Goal: Transaction & Acquisition: Book appointment/travel/reservation

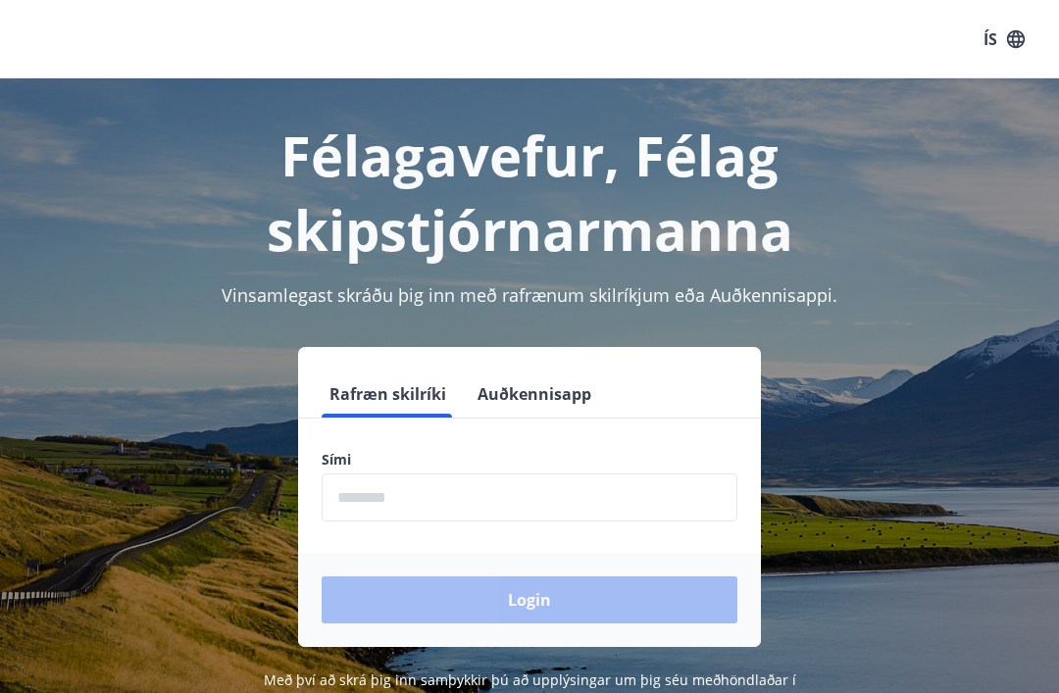
click at [441, 452] on label "Sími" at bounding box center [530, 460] width 416 height 20
click at [424, 502] on input "phone" at bounding box center [530, 498] width 416 height 48
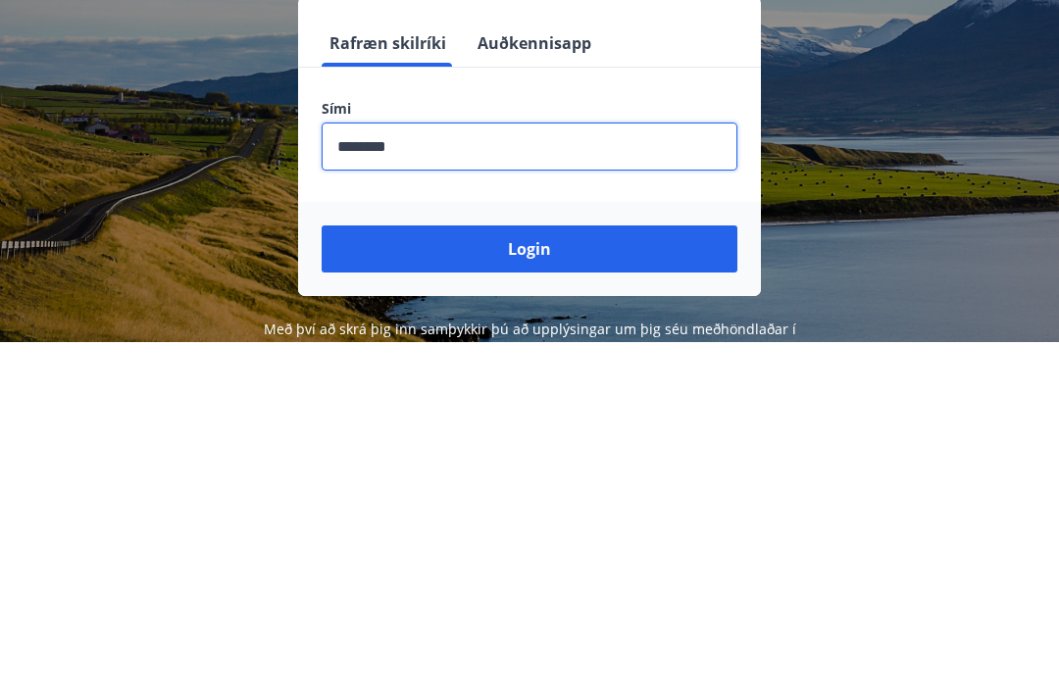
type input "********"
click at [571, 576] on button "Login" at bounding box center [530, 599] width 416 height 47
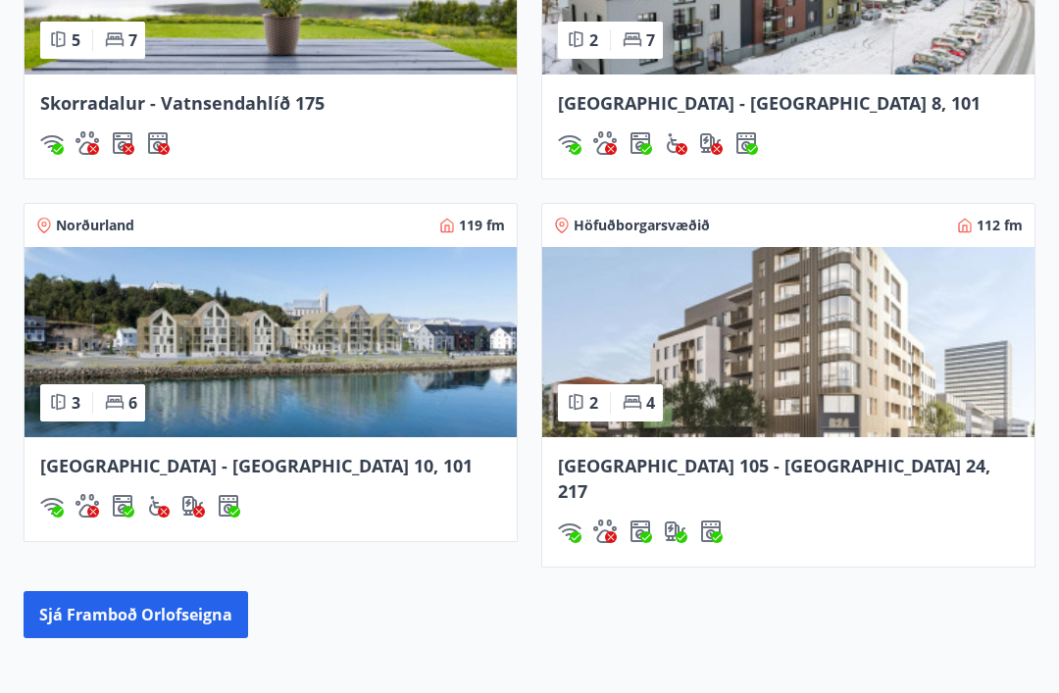
scroll to position [1907, 0]
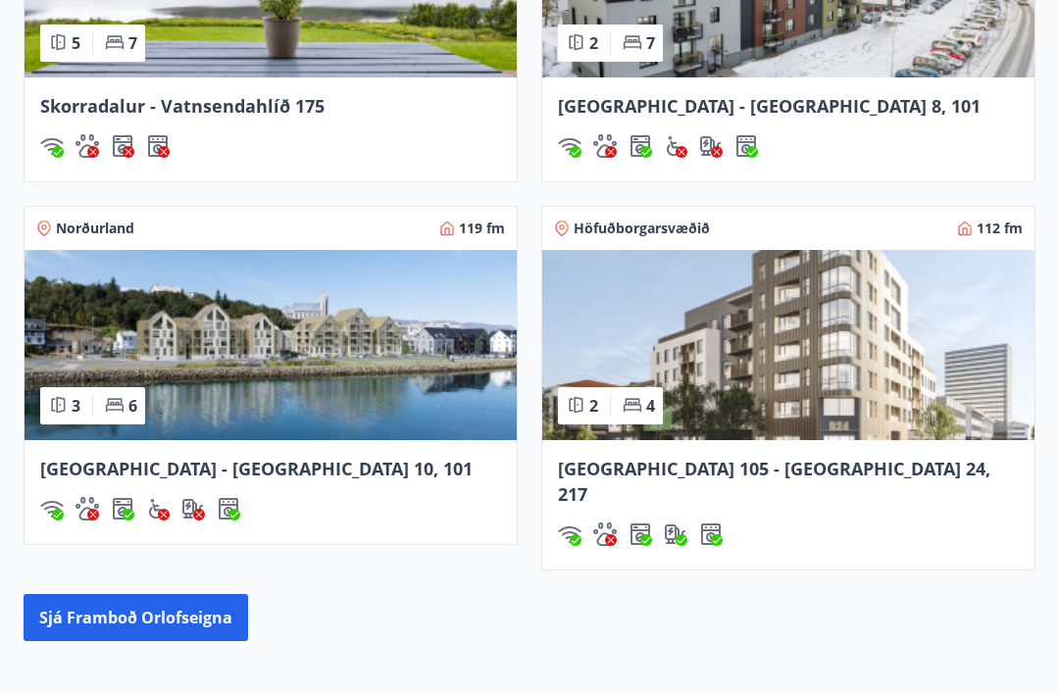
click at [652, 222] on span "Höfuðborgarsvæðið" at bounding box center [641, 229] width 136 height 20
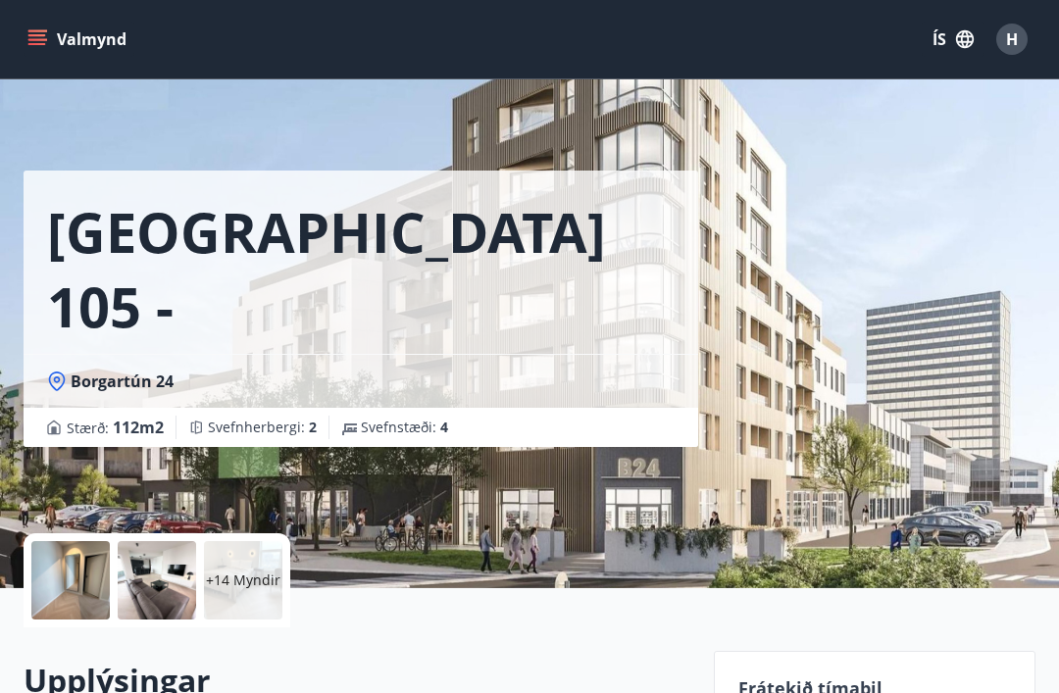
scroll to position [1970, 0]
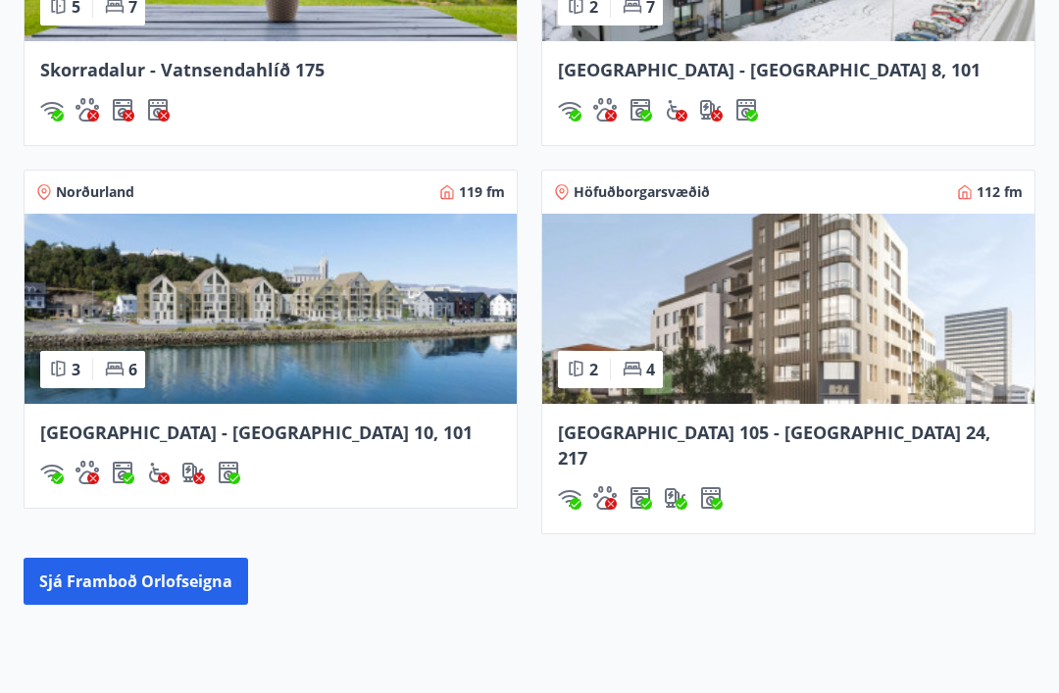
click at [756, 299] on img at bounding box center [788, 309] width 492 height 190
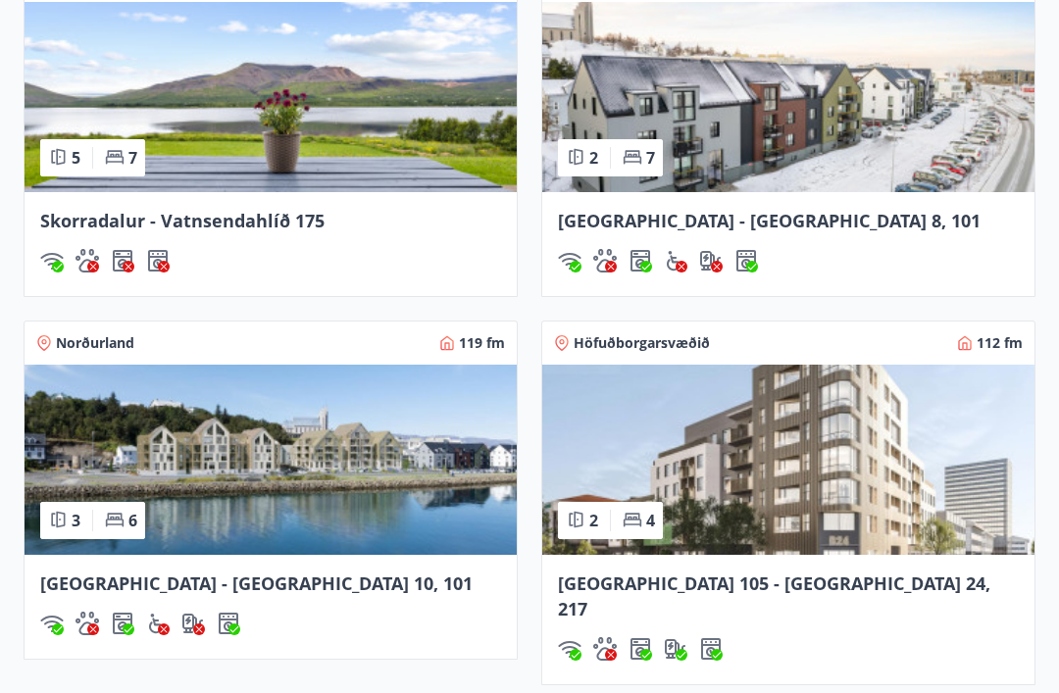
scroll to position [1793, 0]
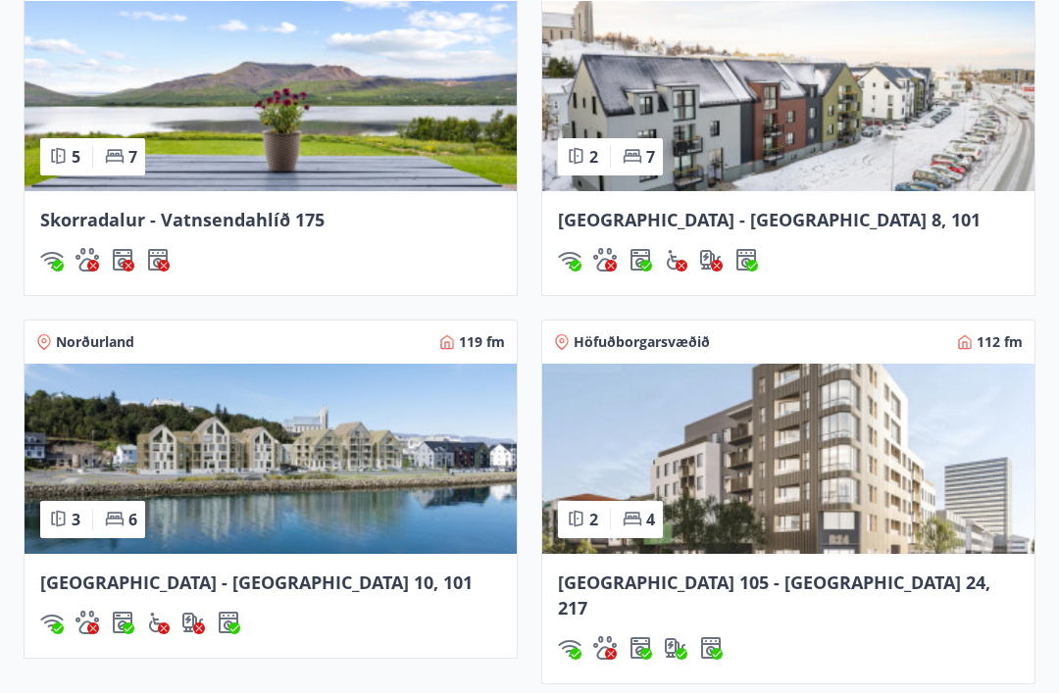
click at [649, 341] on span "Höfuðborgarsvæðið" at bounding box center [641, 342] width 136 height 20
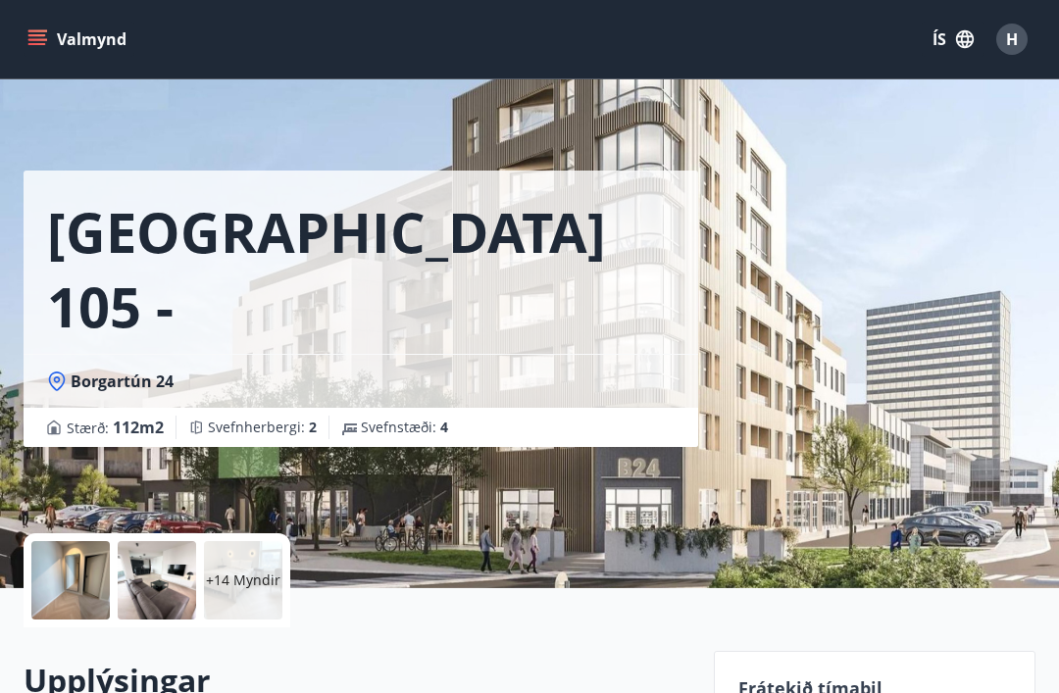
click at [42, 41] on icon "menu" at bounding box center [37, 39] width 20 height 20
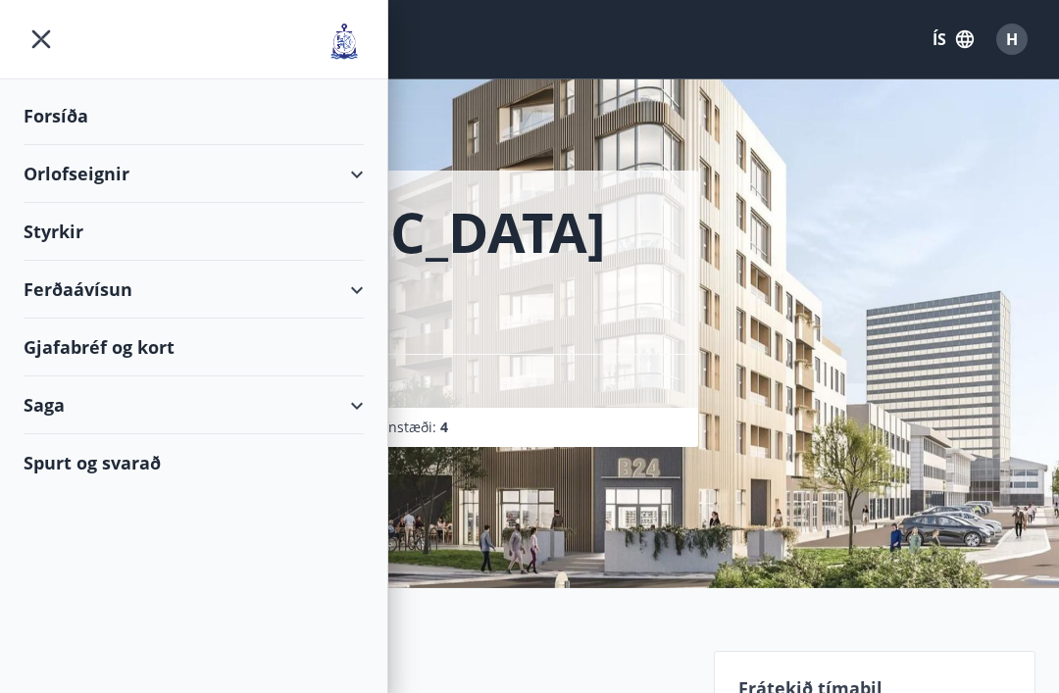
click at [360, 176] on div "Orlofseignir" at bounding box center [194, 174] width 340 height 58
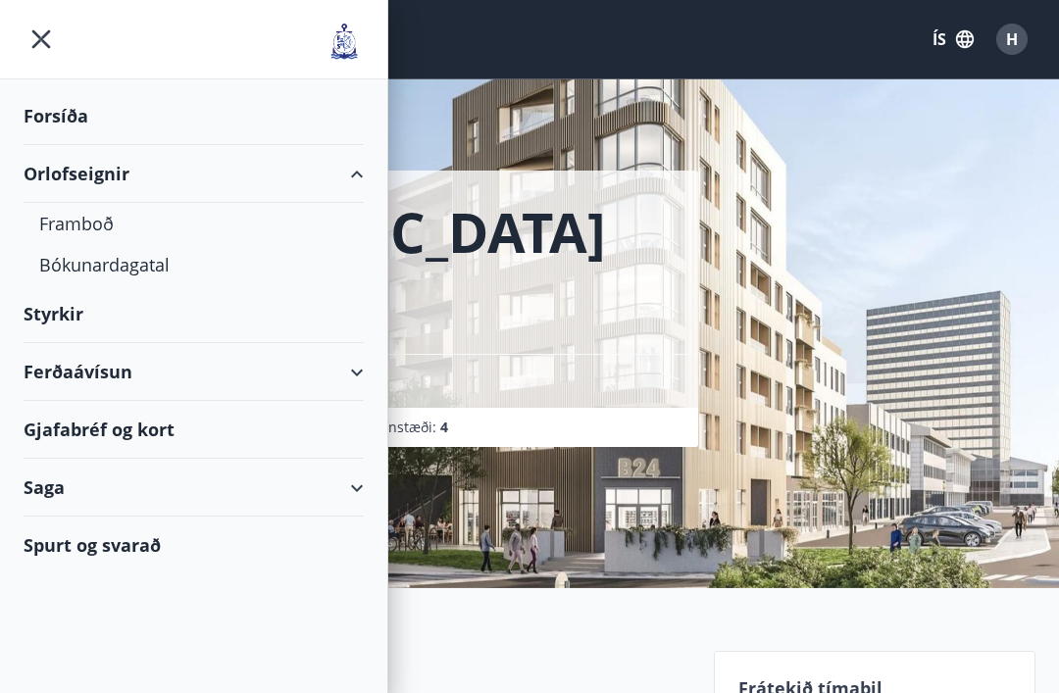
click at [32, 37] on icon "menu" at bounding box center [41, 39] width 35 height 35
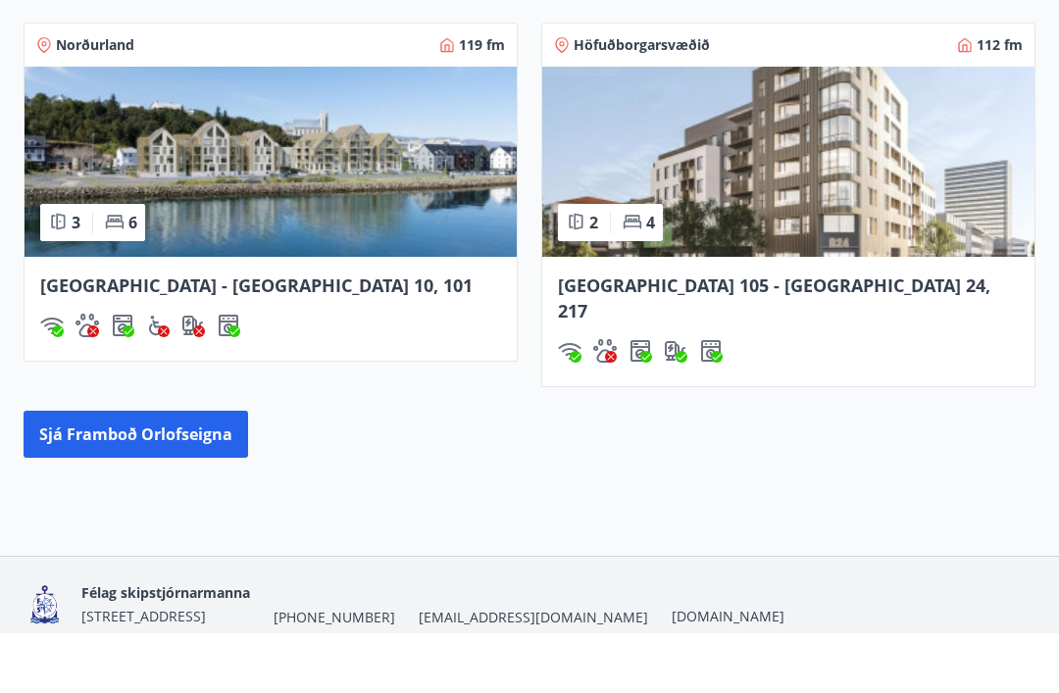
scroll to position [2029, 0]
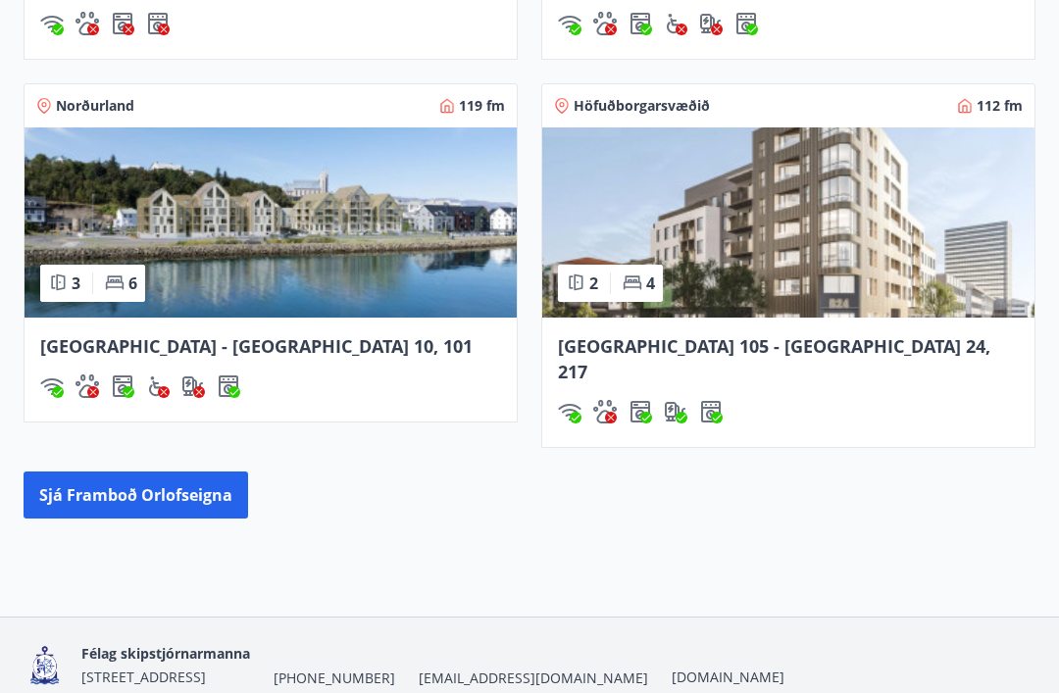
click at [138, 473] on button "Sjá framboð orlofseigna" at bounding box center [136, 495] width 224 height 47
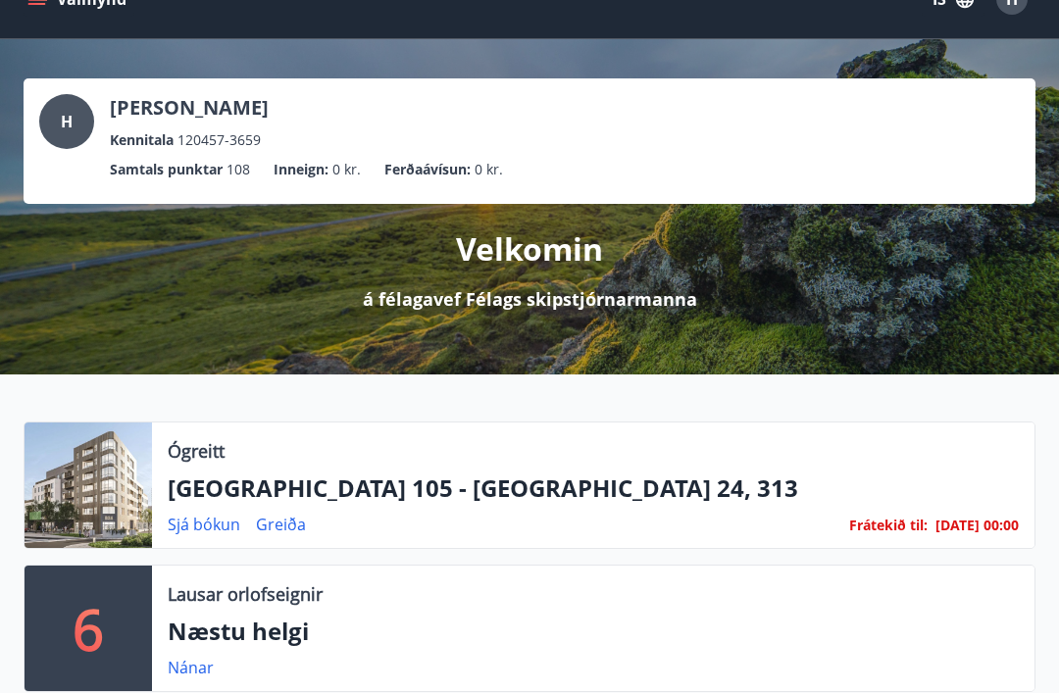
scroll to position [47, 0]
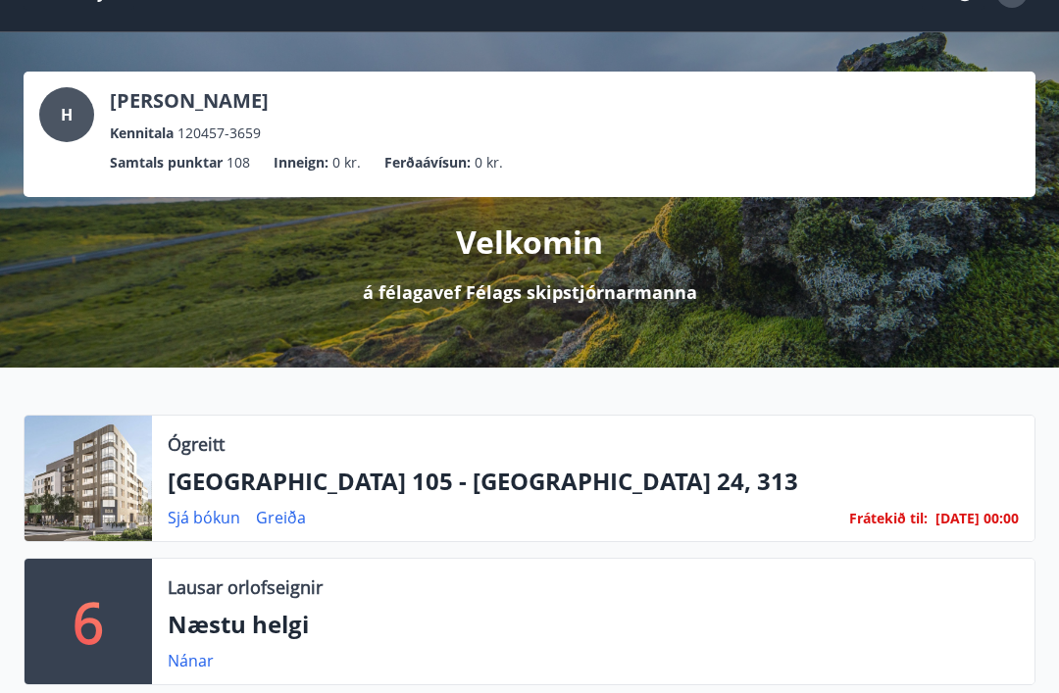
click at [935, 515] on span "[DATE] 00:00" at bounding box center [976, 518] width 83 height 19
click at [417, 495] on p "[GEOGRAPHIC_DATA] 105 - [GEOGRAPHIC_DATA] 24, 313" at bounding box center [593, 481] width 851 height 33
click at [204, 519] on link "Sjá bókun" at bounding box center [204, 518] width 73 height 22
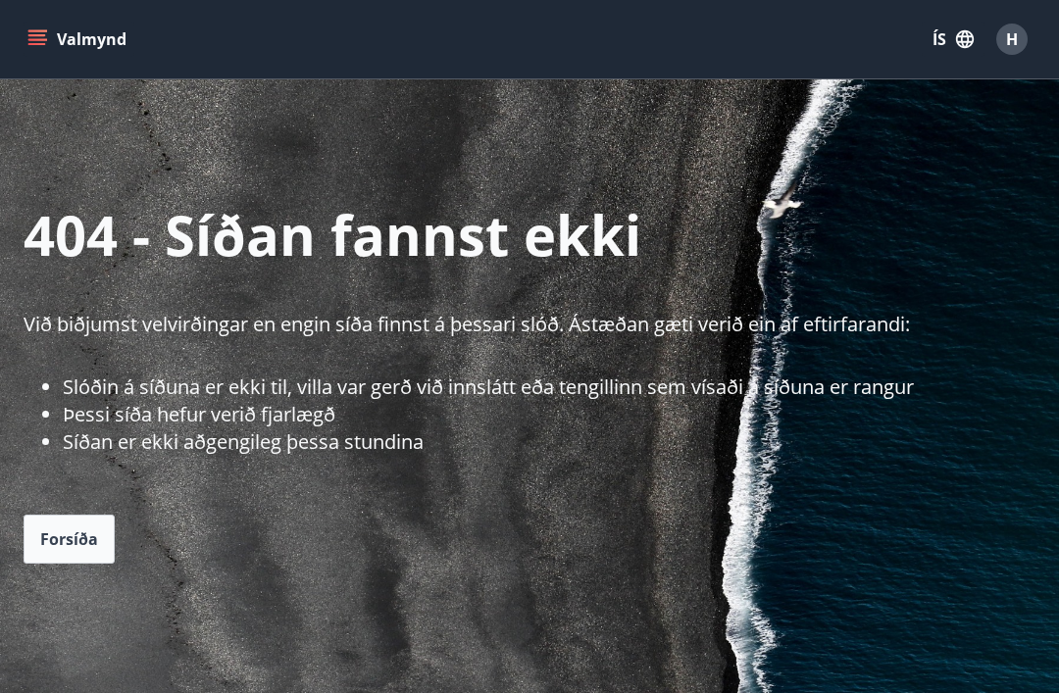
click at [75, 548] on span "Forsíða" at bounding box center [69, 539] width 58 height 22
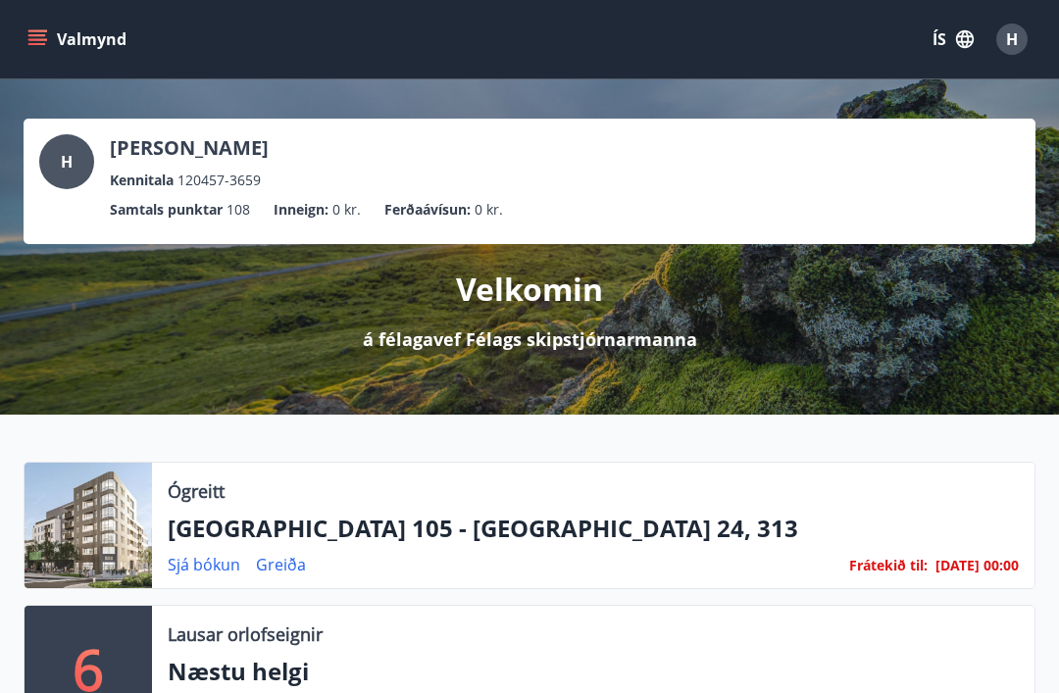
click at [280, 562] on link "Greiða" at bounding box center [281, 565] width 50 height 22
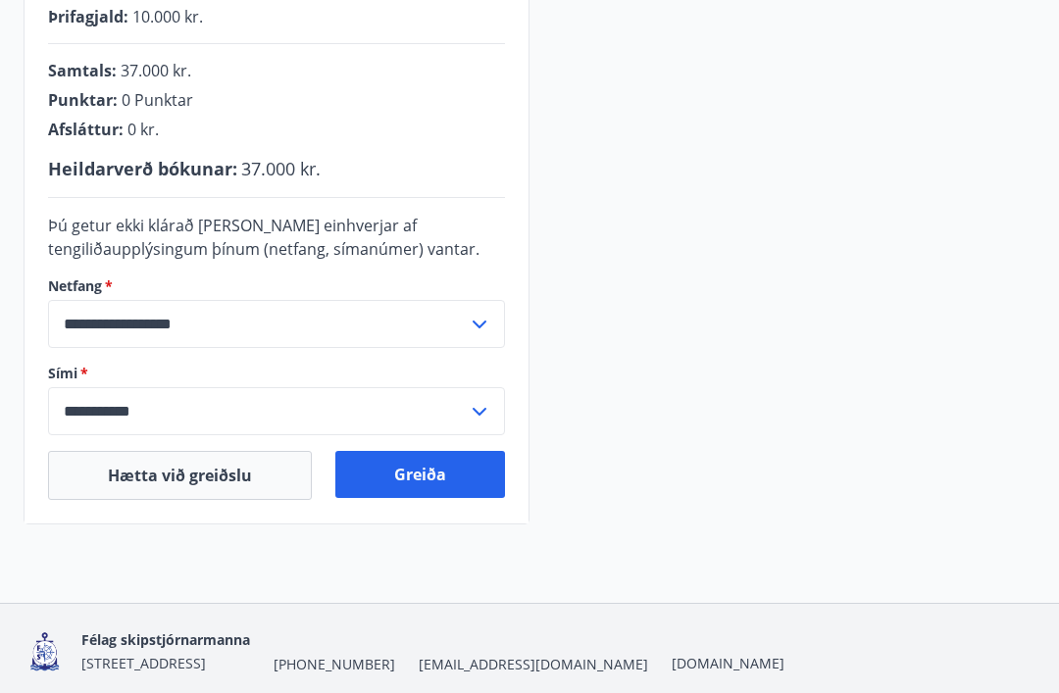
scroll to position [533, 0]
click at [413, 471] on button "Greiða" at bounding box center [420, 474] width 170 height 47
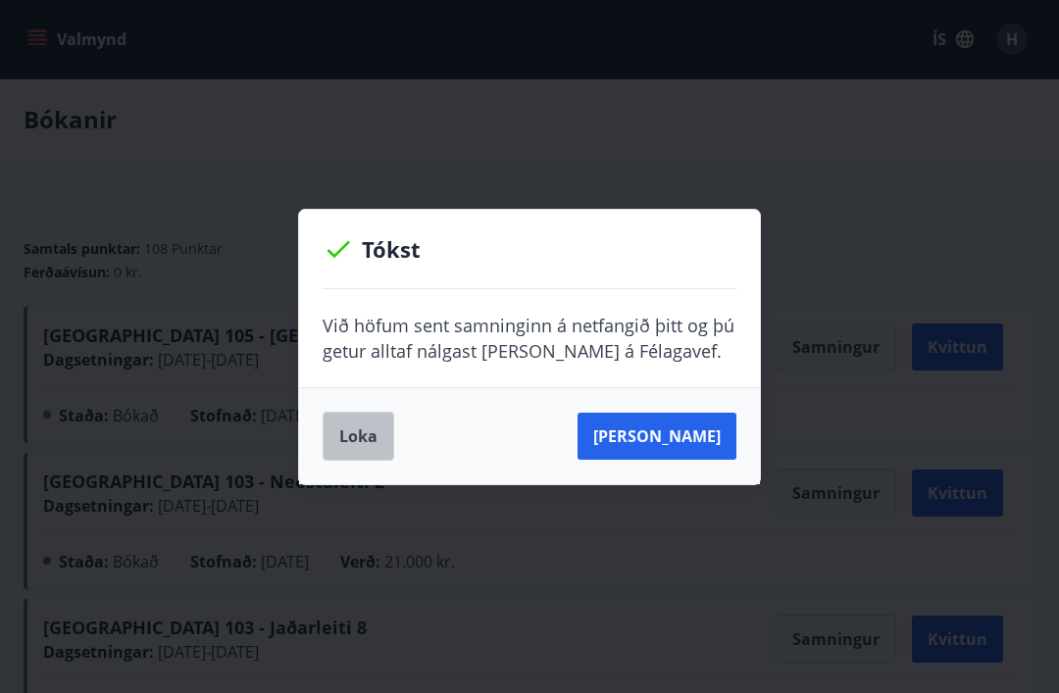
click at [360, 440] on button "Loka" at bounding box center [359, 436] width 72 height 49
